Goal: Information Seeking & Learning: Check status

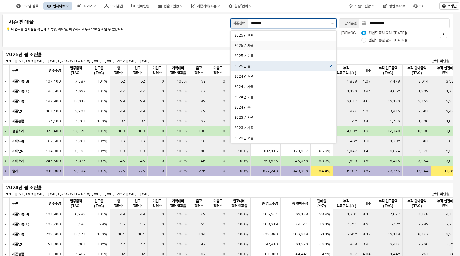
click at [242, 45] on div "2025년 가을" at bounding box center [281, 45] width 95 height 5
type input "********"
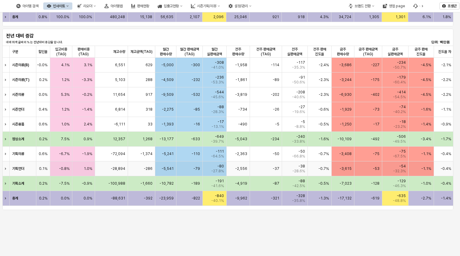
scroll to position [321, 0]
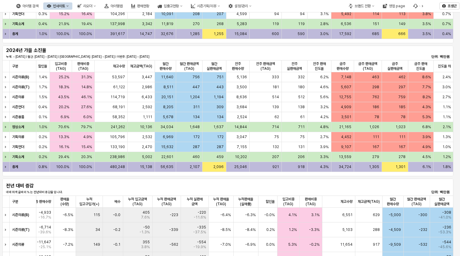
scroll to position [0, 0]
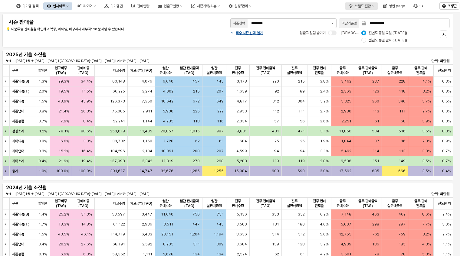
click at [365, 6] on div "브랜드 전환" at bounding box center [363, 6] width 16 height 4
click at [351, 36] on div "디즈니" at bounding box center [367, 37] width 37 height 5
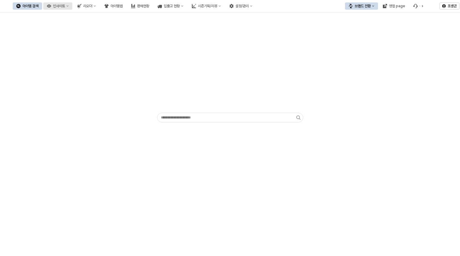
click at [65, 6] on div "인사이트" at bounding box center [59, 6] width 12 height 4
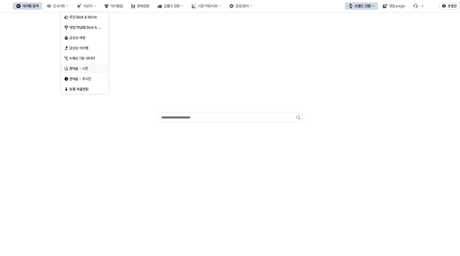
click at [76, 68] on div "판매율 - 시즌" at bounding box center [85, 68] width 32 height 5
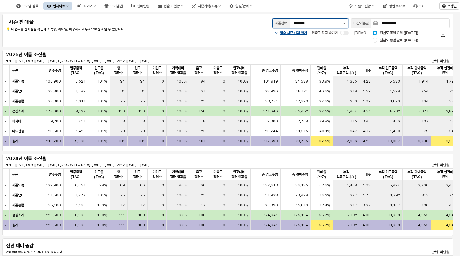
click at [346, 24] on button "제안 사항 표시" at bounding box center [344, 23] width 7 height 9
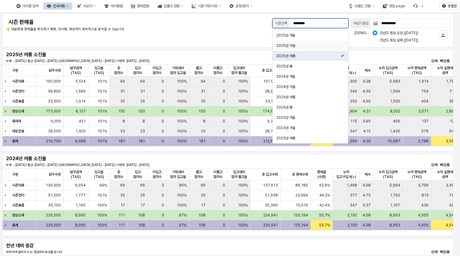
click at [291, 45] on div "2025년 가을" at bounding box center [308, 45] width 64 height 5
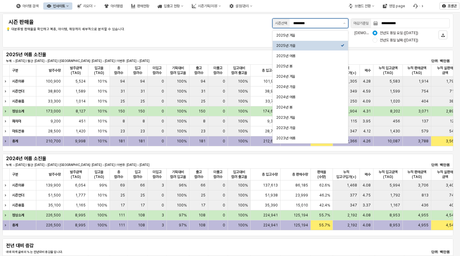
type input "********"
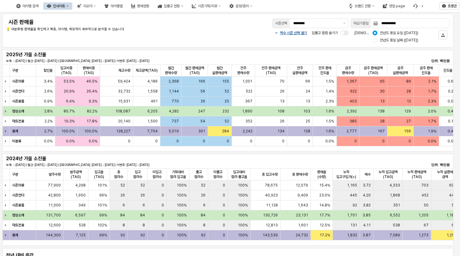
scroll to position [0, 478]
